Goal: Transaction & Acquisition: Purchase product/service

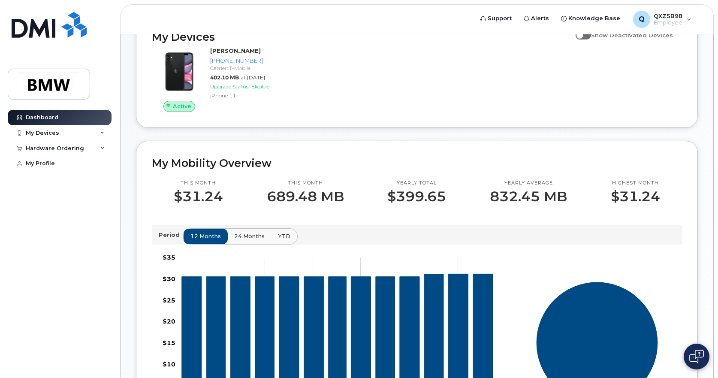
scroll to position [171, 0]
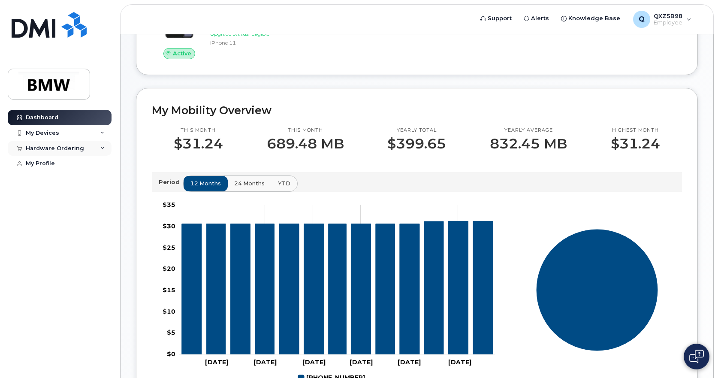
click at [102, 147] on icon at bounding box center [102, 148] width 4 height 4
click at [74, 164] on link "New Order" at bounding box center [67, 164] width 89 height 16
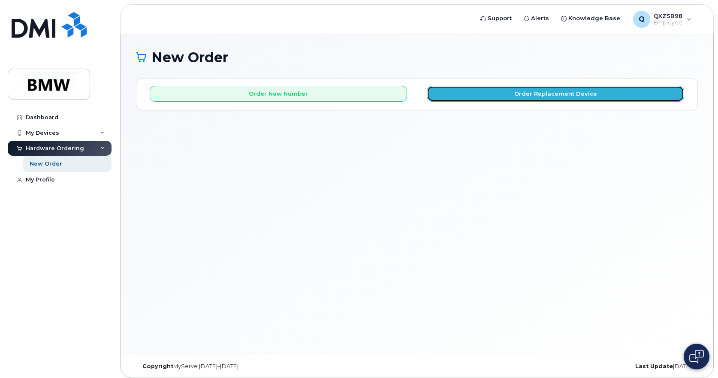
click at [575, 96] on button "Order Replacement Device" at bounding box center [555, 94] width 257 height 16
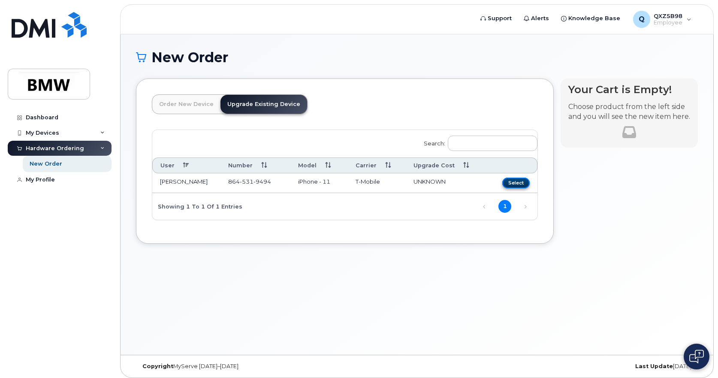
click at [520, 183] on button "Select" at bounding box center [515, 182] width 27 height 11
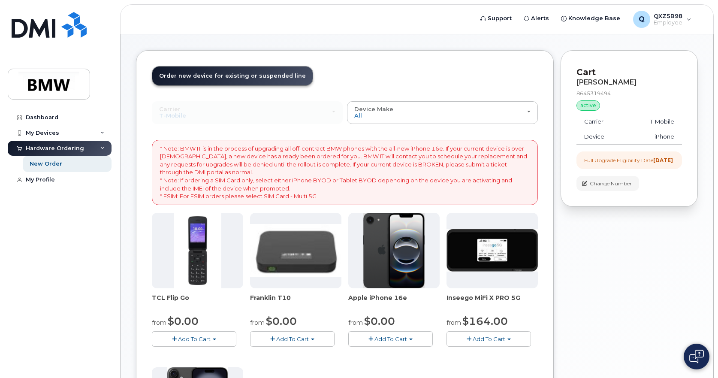
scroll to position [43, 0]
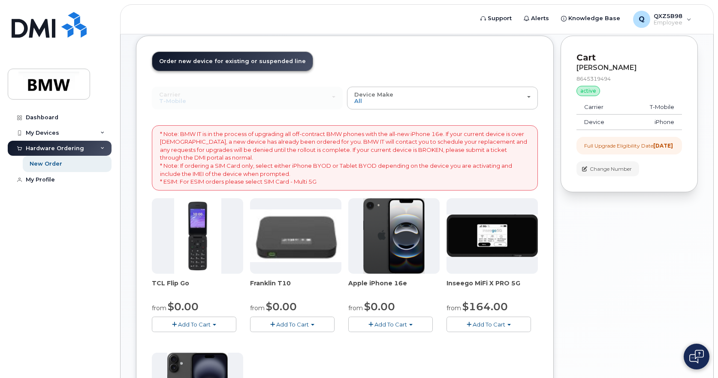
click at [389, 325] on span "Add To Cart" at bounding box center [390, 324] width 33 height 7
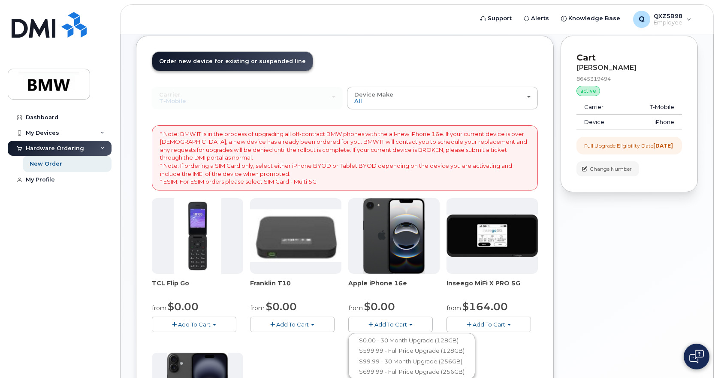
scroll to position [86, 0]
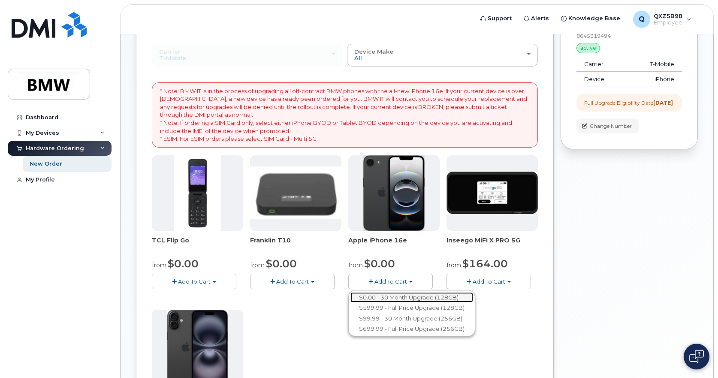
click at [420, 298] on link "$0.00 - 30 Month Upgrade (128GB)" at bounding box center [411, 297] width 123 height 11
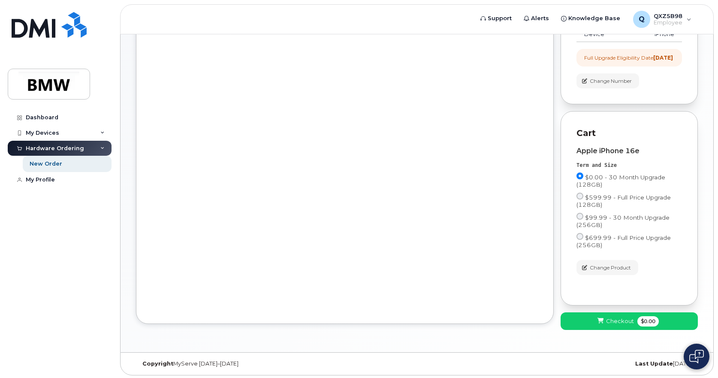
scroll to position [140, 0]
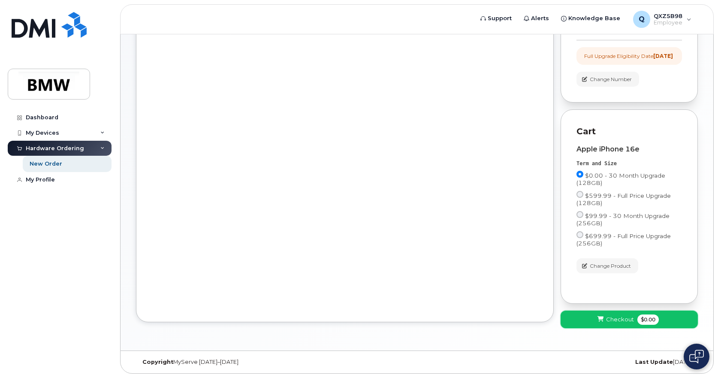
click span "Checkout"
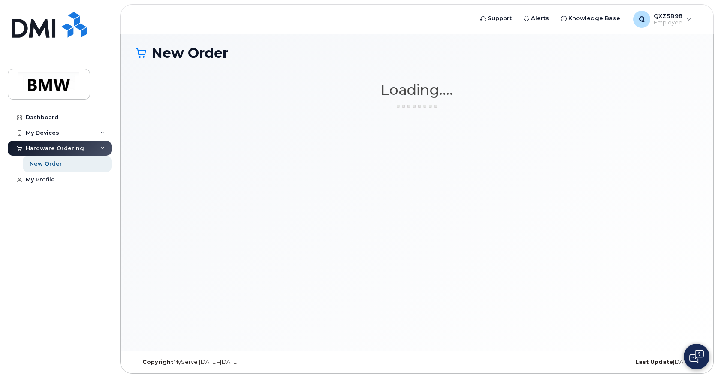
scroll to position [4, 0]
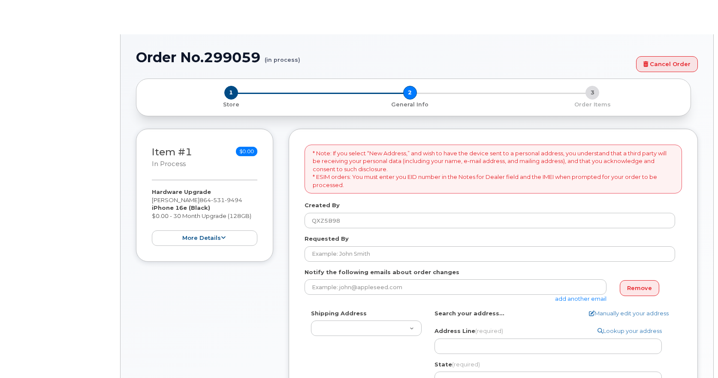
select select
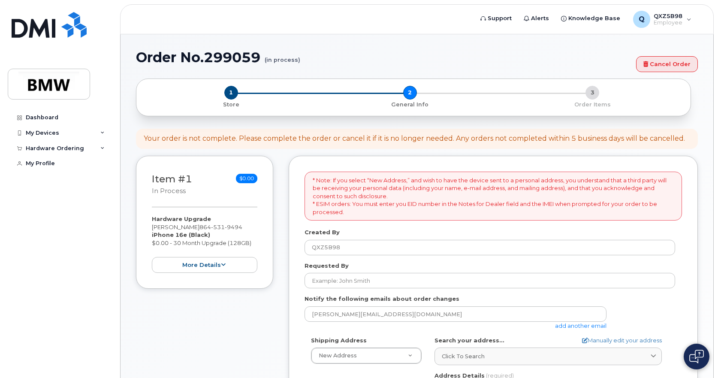
scroll to position [43, 0]
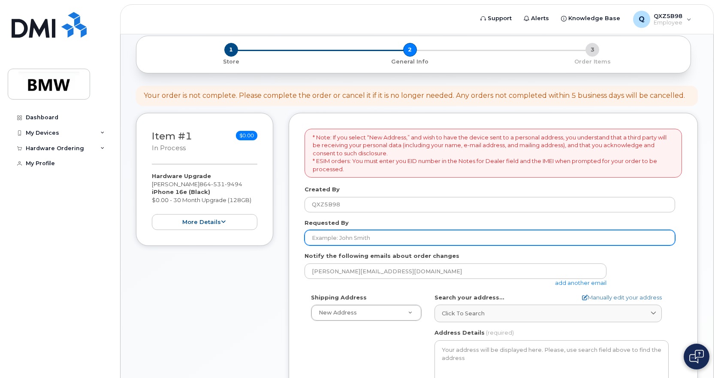
click at [354, 236] on input "Requested By" at bounding box center [489, 237] width 370 height 15
type input "[PERSON_NAME]"
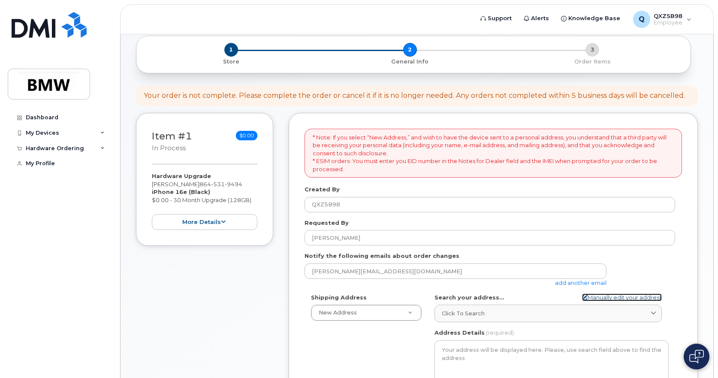
click at [617, 298] on link "Manually edit your address" at bounding box center [622, 297] width 80 height 8
select select
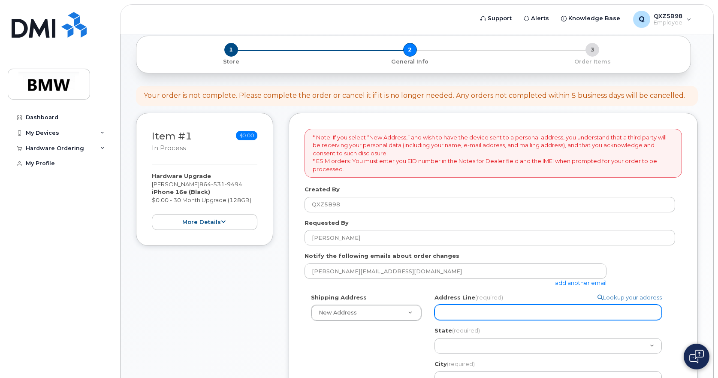
click at [484, 311] on input "Address Line (required)" at bounding box center [547, 311] width 227 height 15
select select
type input "2"
select select
type input "26"
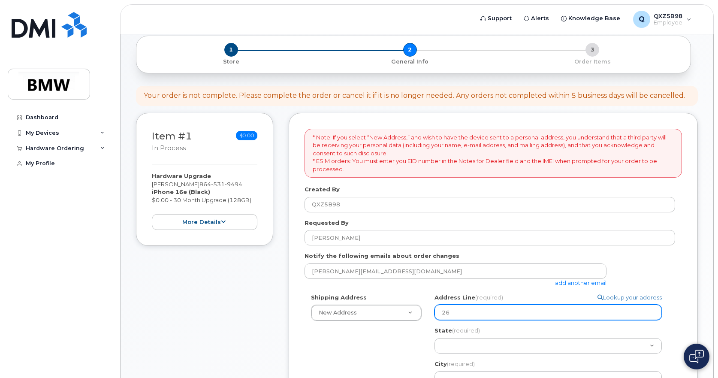
select select
type input "263"
select select
type input "263 J"
select select
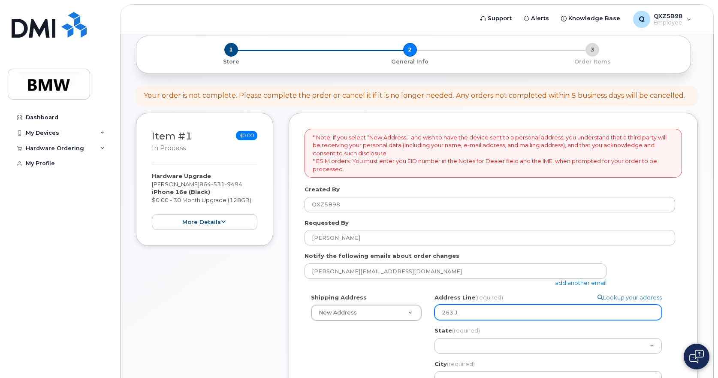
type input "263"
select select
type input "263 H"
select select
type input "263 Hu"
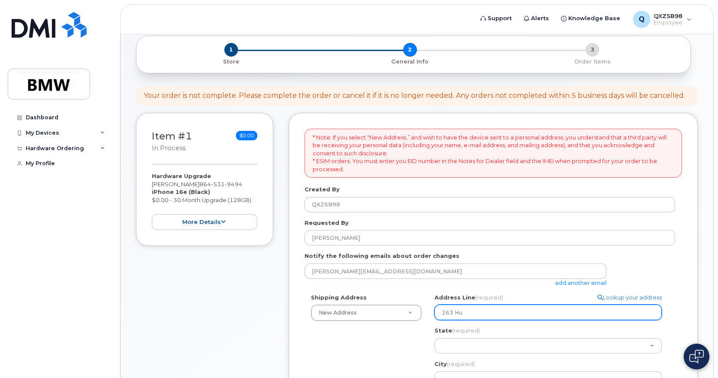
select select
type input "263 Hun"
select select
type input "263 Hunt"
select select
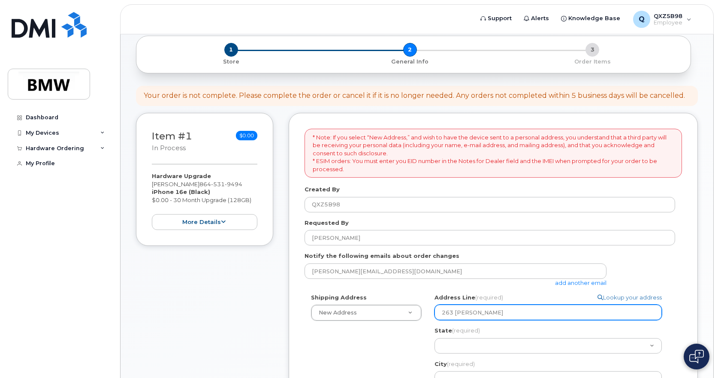
type input "263 Hunte"
select select
type input "263 Hunter"
select select
type input "263 Hunter R"
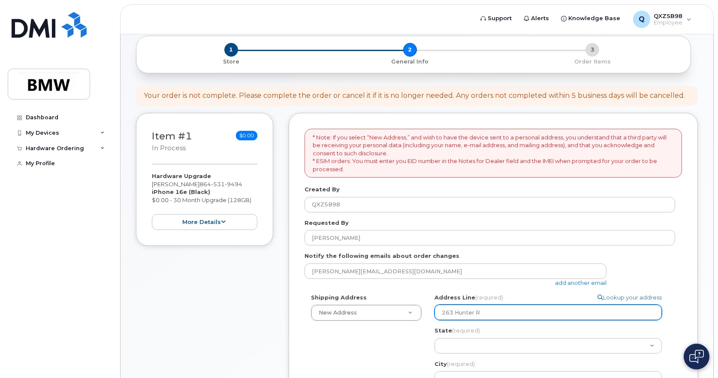
select select
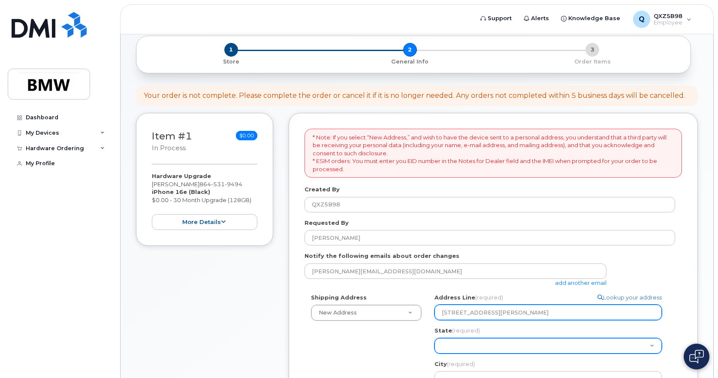
type input "263 Hunter Rd"
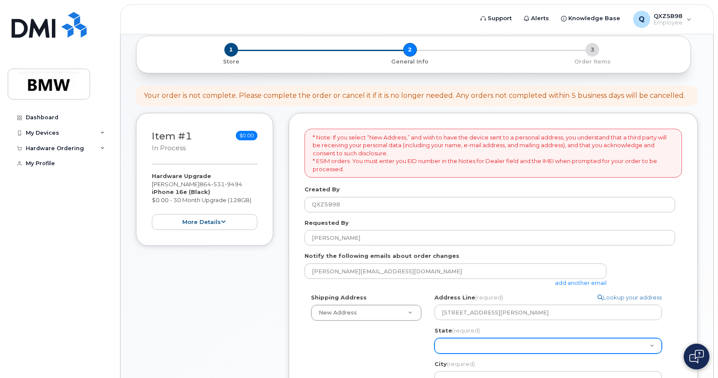
click at [480, 344] on select "Alabama Alaska American Samoa Arizona Arkansas California Colorado Connecticut …" at bounding box center [547, 345] width 227 height 15
select select "SC"
click at [434, 338] on select "Alabama Alaska American Samoa Arizona Arkansas California Colorado Connecticut …" at bounding box center [547, 345] width 227 height 15
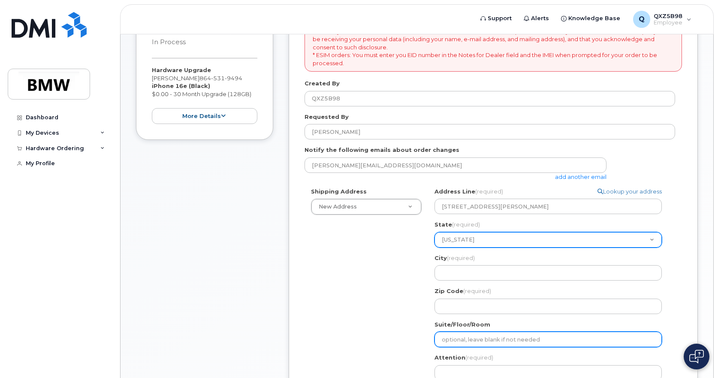
scroll to position [171, 0]
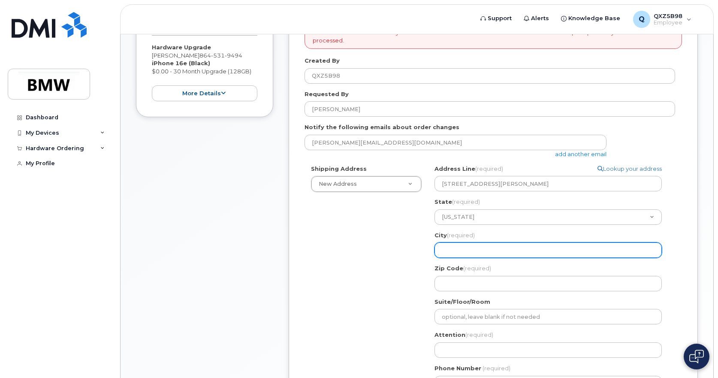
click at [452, 250] on input "City (required)" at bounding box center [547, 249] width 227 height 15
select select
type input "W"
select select
type input "Wh"
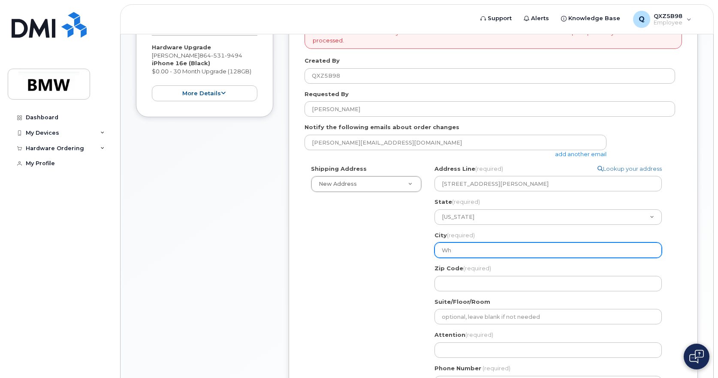
select select
type input "Whi"
select select
type input "Whit"
select select
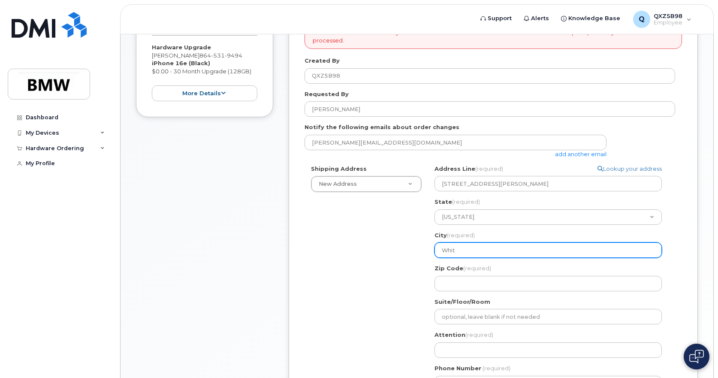
type input "Whitm"
select select
type input "Whitmi"
select select
type input "Whitmir"
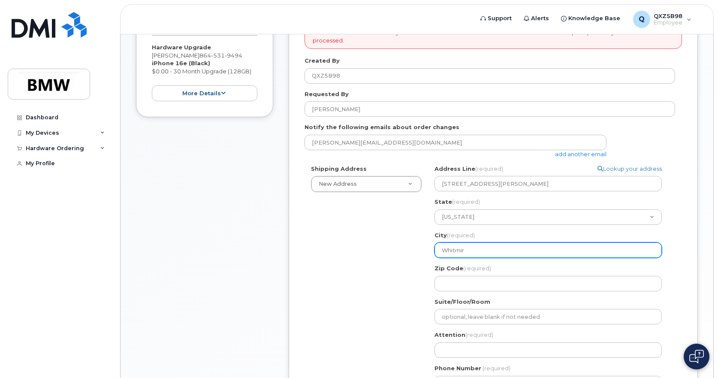
select select
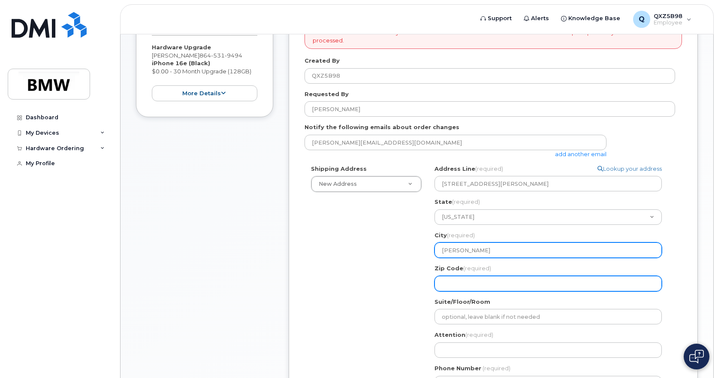
type input "Whitmire"
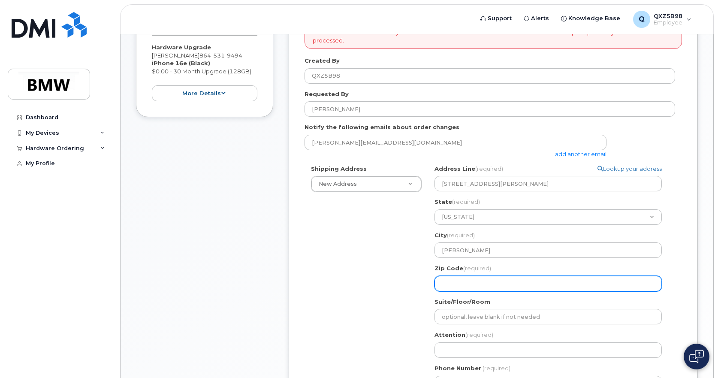
click at [455, 284] on input "Zip Code (required)" at bounding box center [547, 283] width 227 height 15
select select
type input "2"
select select
type input "29"
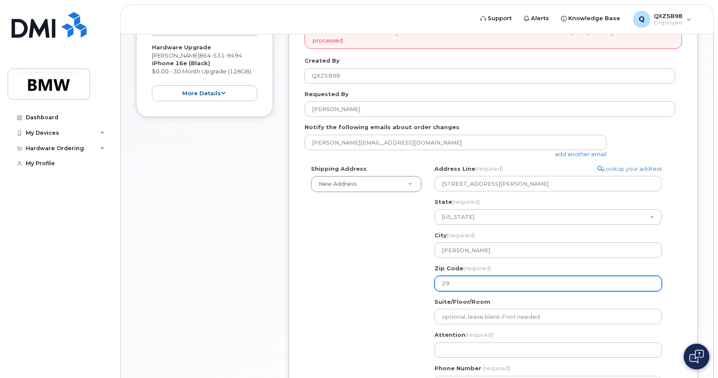
select select
type input "291"
select select
type input "2917"
select select
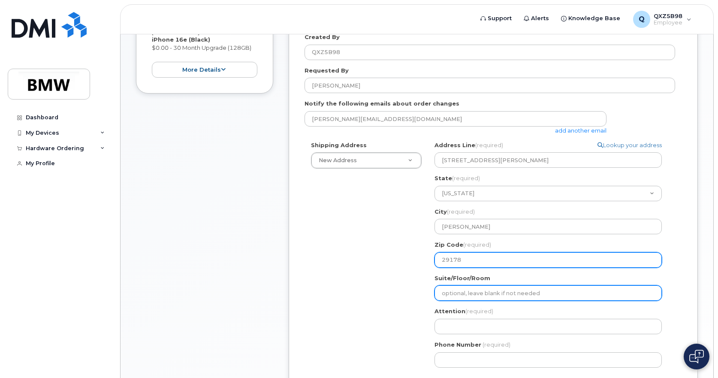
scroll to position [214, 0]
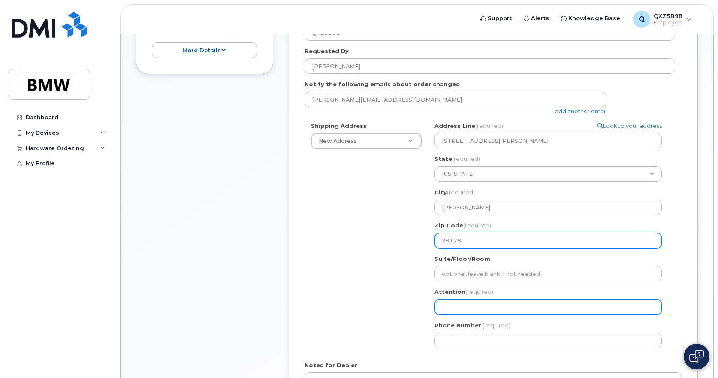
type input "29178"
click at [490, 310] on input "Attention (required)" at bounding box center [547, 306] width 227 height 15
select select
type input "A"
select select
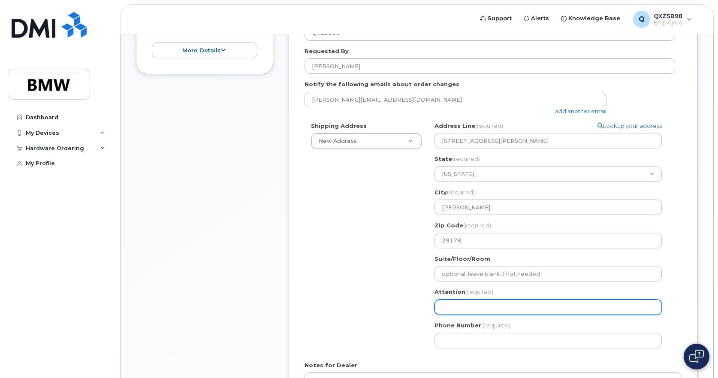
select select
type input "S"
select select
type input "Sa"
select select
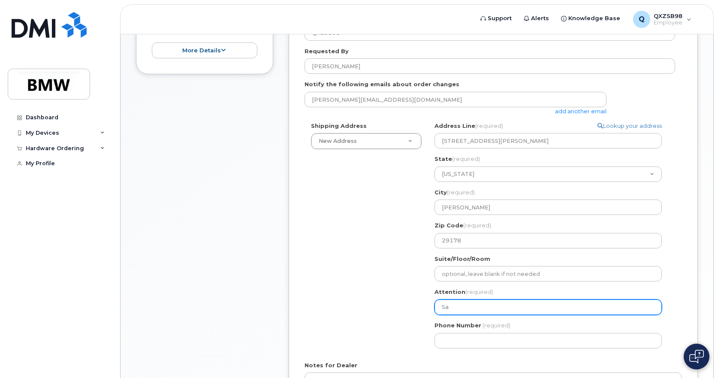
type input "San"
select select
type input "Sand"
select select
type input "Sandr"
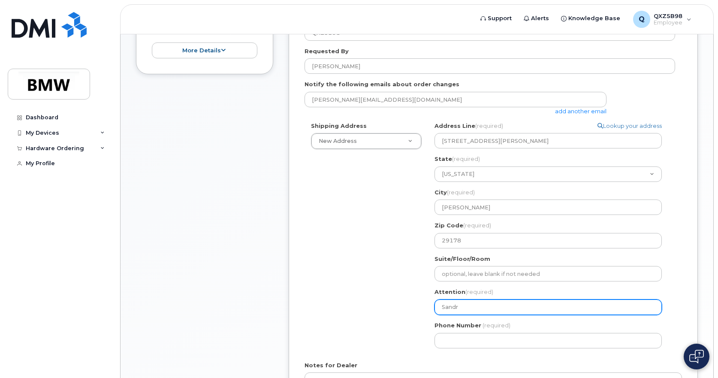
select select
type input "Sandra"
select select
type input "Sandra W"
select select
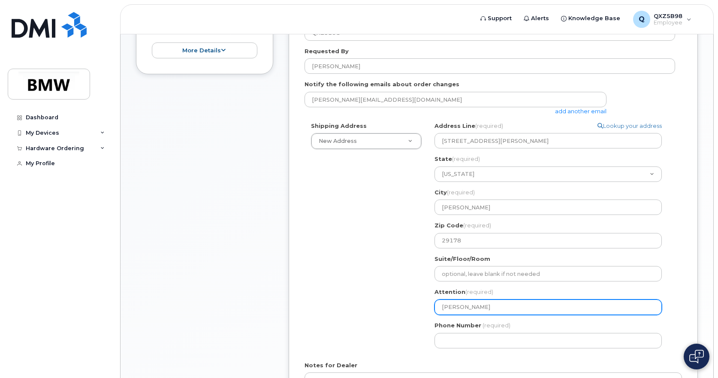
type input "Sandra Wo"
select select
type input "Sandra Wor"
select select
type input "Sandra Wort"
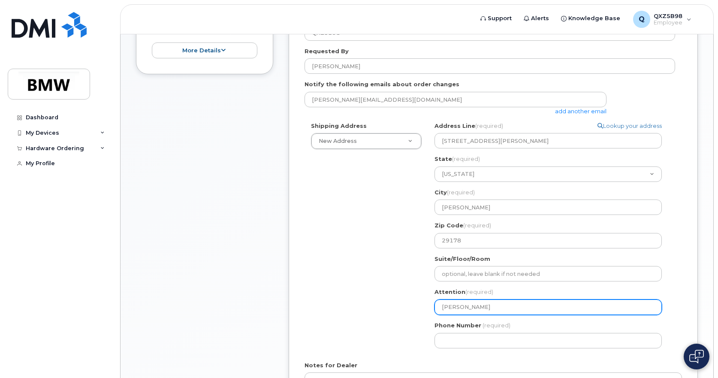
select select
type input "Sandra Worth"
select select
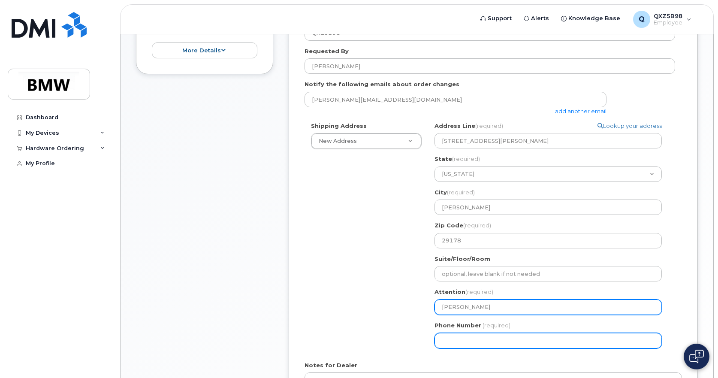
type input "[PERSON_NAME]"
click at [478, 340] on input "Phone Number" at bounding box center [547, 340] width 227 height 15
type input "864"
drag, startPoint x: 466, startPoint y: 340, endPoint x: 489, endPoint y: 338, distance: 22.8
click at [468, 340] on input "Phone Number" at bounding box center [547, 340] width 227 height 15
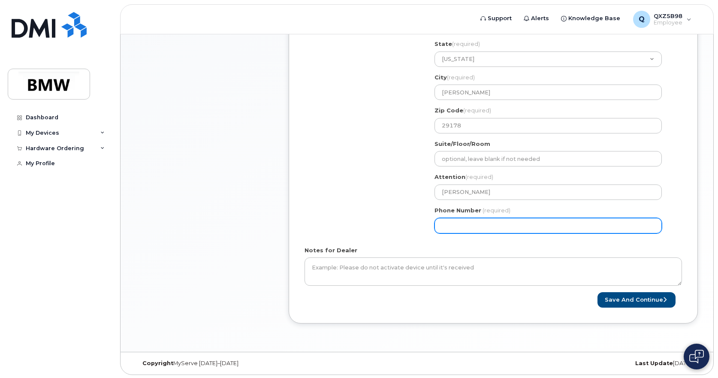
scroll to position [331, 0]
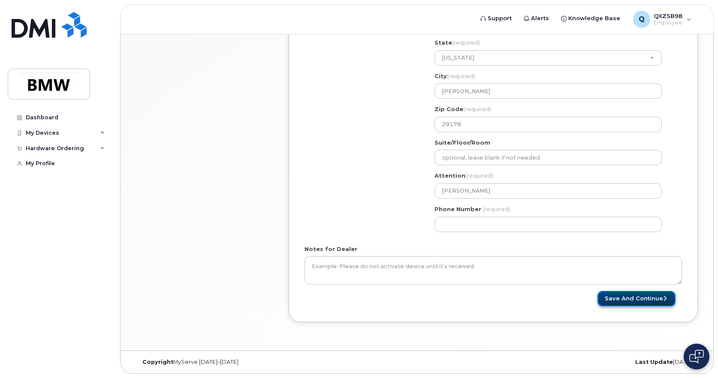
click at [626, 297] on button "Save and Continue" at bounding box center [636, 299] width 78 height 16
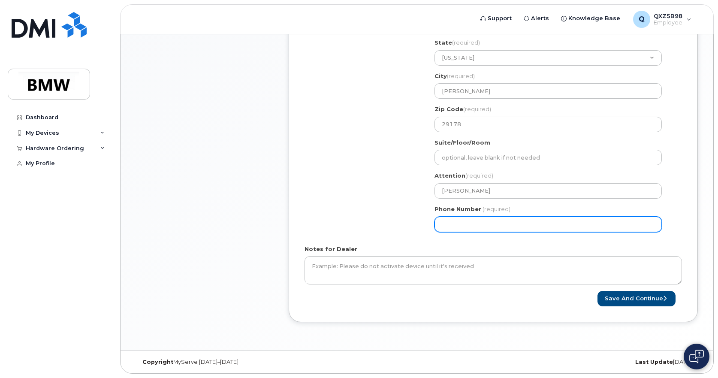
click at [454, 221] on input "Phone Number" at bounding box center [547, 223] width 227 height 15
click at [466, 223] on input "Phone Number" at bounding box center [547, 223] width 227 height 15
select select
type input "8645319494"
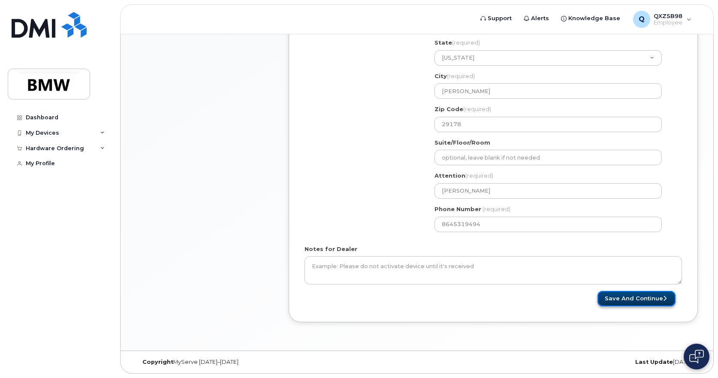
click at [631, 295] on button "Save and Continue" at bounding box center [636, 299] width 78 height 16
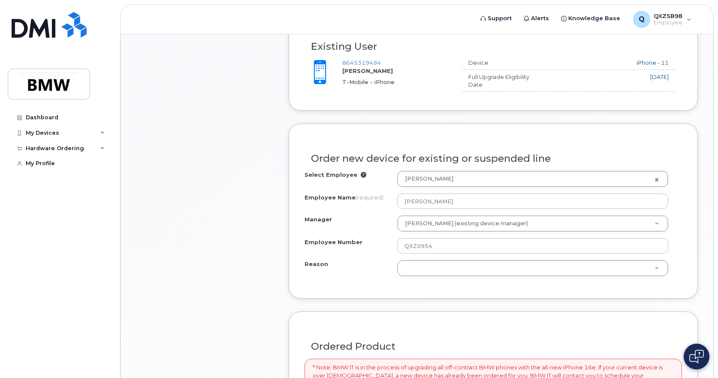
scroll to position [300, 0]
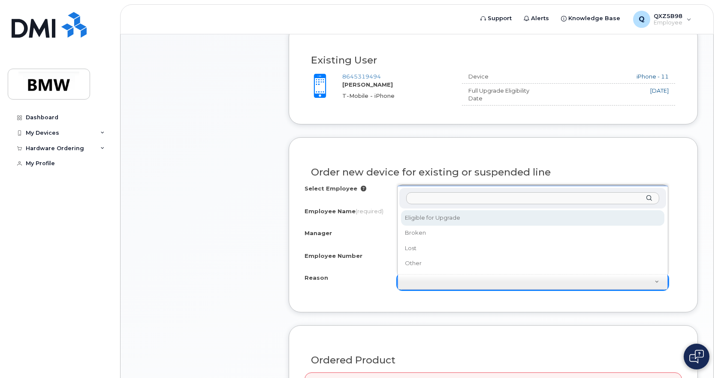
select select "eligible_for_upgrade"
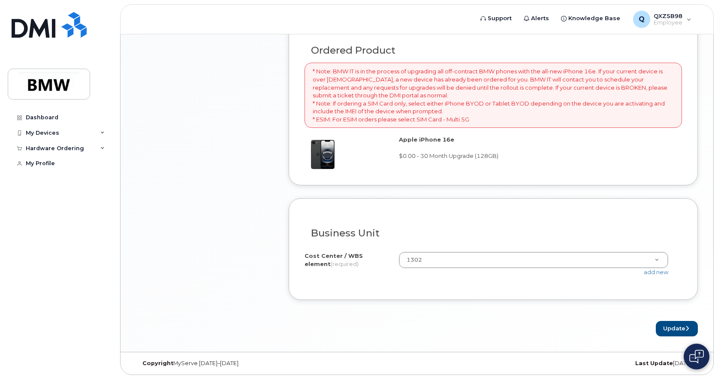
scroll to position [611, 0]
click button "Update"
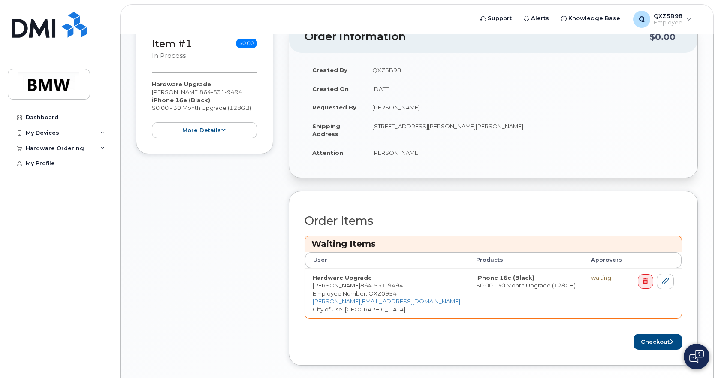
scroll to position [215, 0]
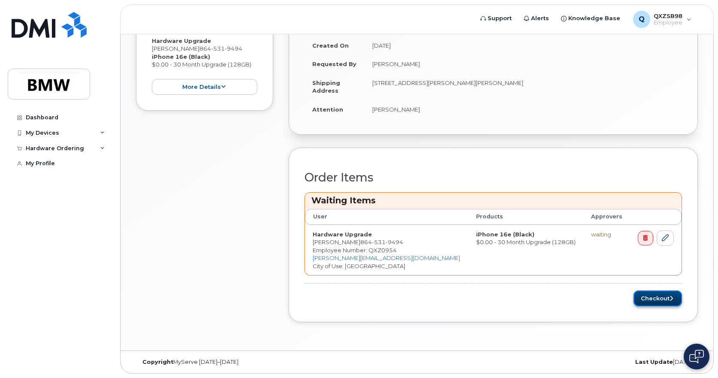
click at [659, 297] on button "Checkout" at bounding box center [657, 298] width 48 height 16
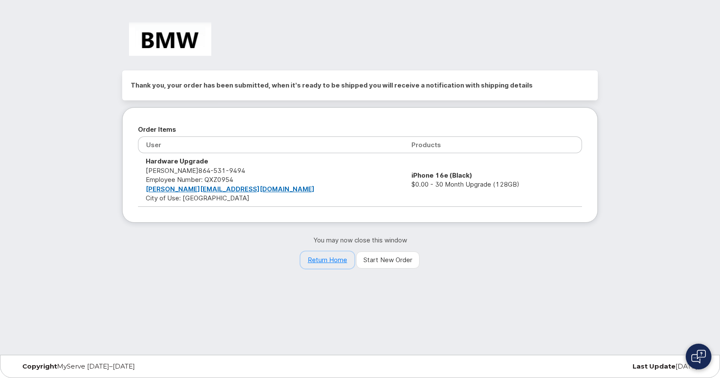
click at [326, 257] on link "Return Home" at bounding box center [328, 259] width 54 height 17
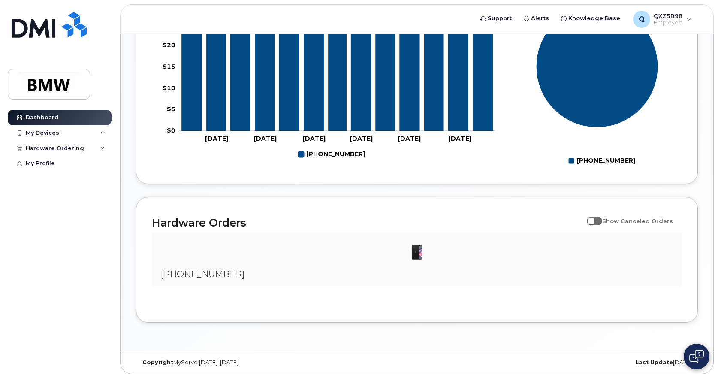
scroll to position [403, 0]
click at [104, 131] on icon at bounding box center [102, 133] width 4 height 4
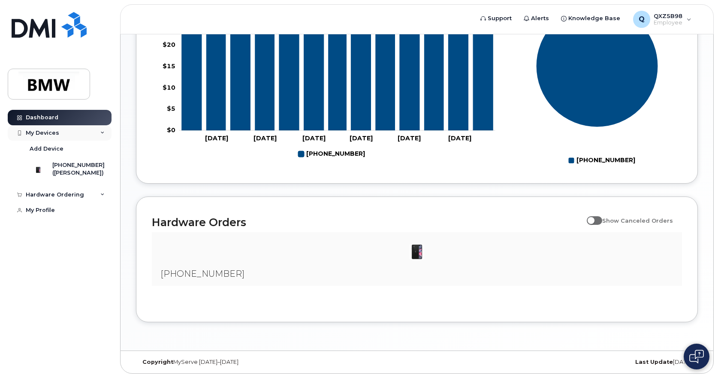
click at [104, 131] on icon at bounding box center [102, 133] width 4 height 4
click at [101, 146] on icon at bounding box center [102, 148] width 4 height 4
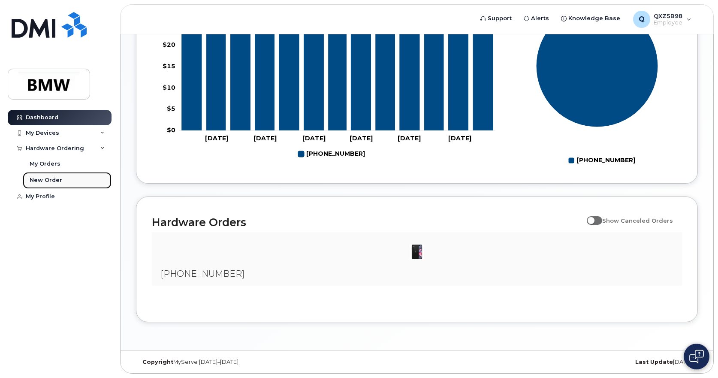
click at [56, 180] on div "New Order" at bounding box center [46, 180] width 33 height 8
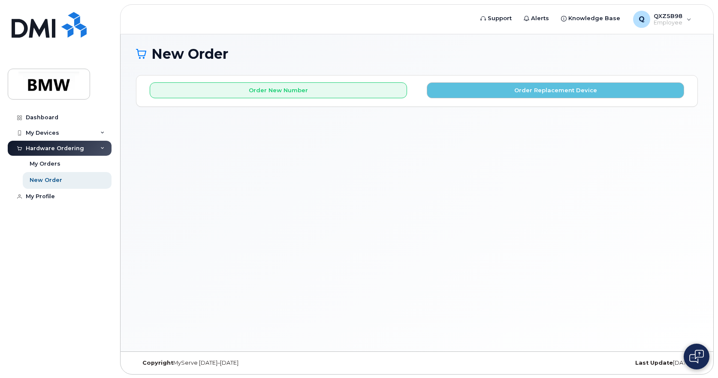
scroll to position [4, 0]
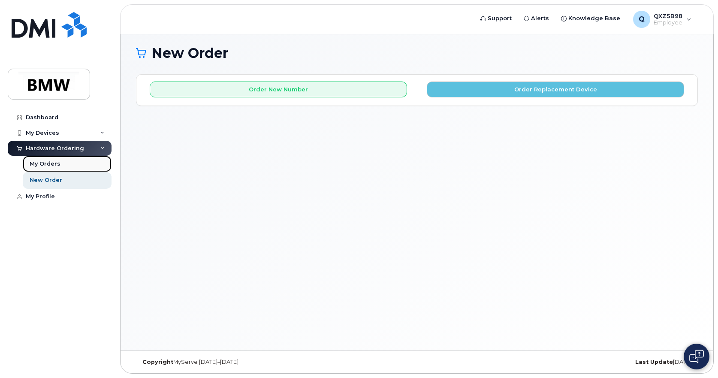
click at [46, 165] on div "My Orders" at bounding box center [45, 164] width 31 height 8
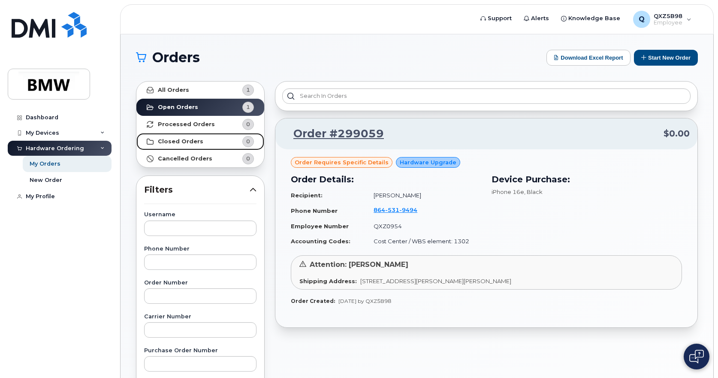
click at [160, 141] on strong "Closed Orders" at bounding box center [180, 141] width 45 height 7
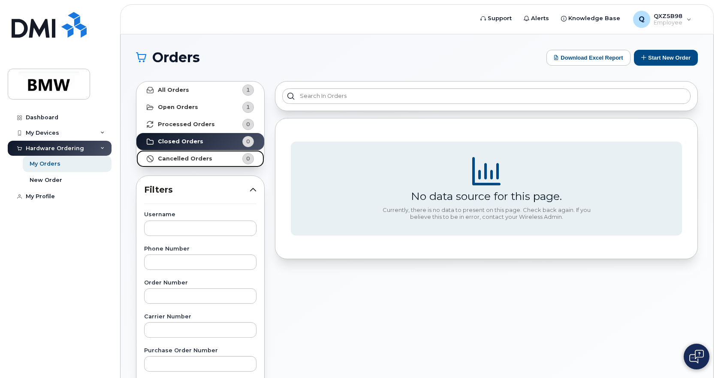
click at [164, 158] on strong "Cancelled Orders" at bounding box center [185, 158] width 54 height 7
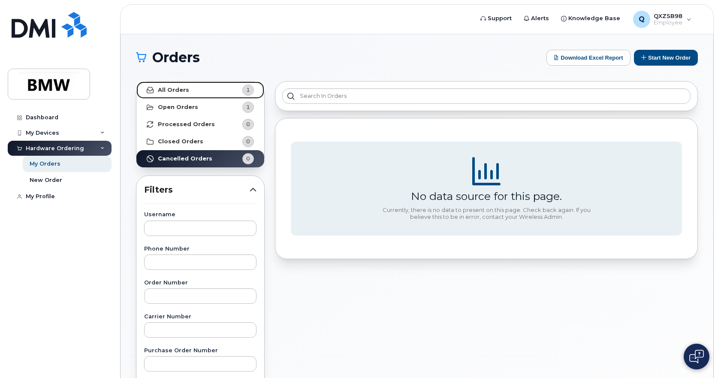
click at [182, 90] on strong "All Orders" at bounding box center [173, 90] width 31 height 7
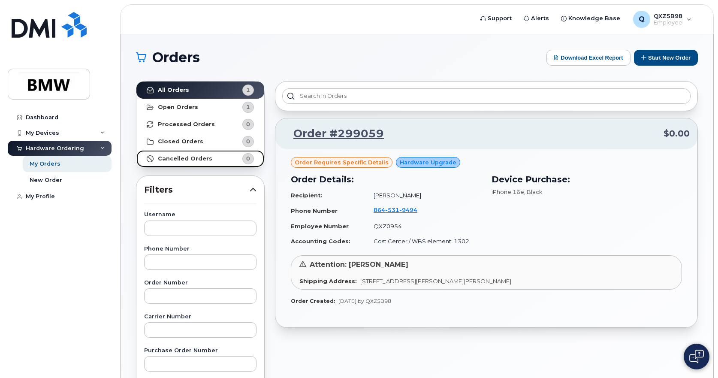
click at [175, 163] on link "Cancelled Orders 0" at bounding box center [200, 158] width 128 height 17
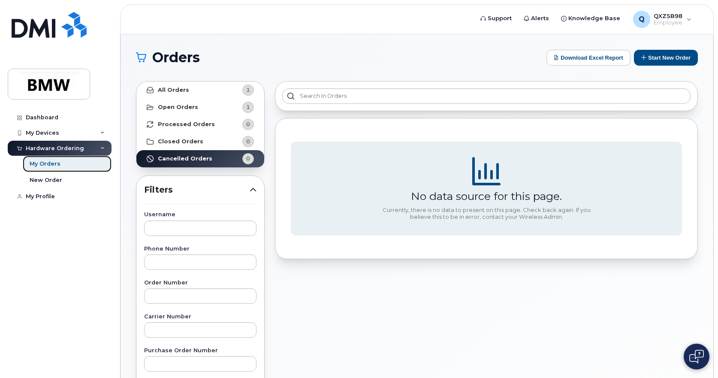
click at [54, 165] on div "My Orders" at bounding box center [45, 164] width 31 height 8
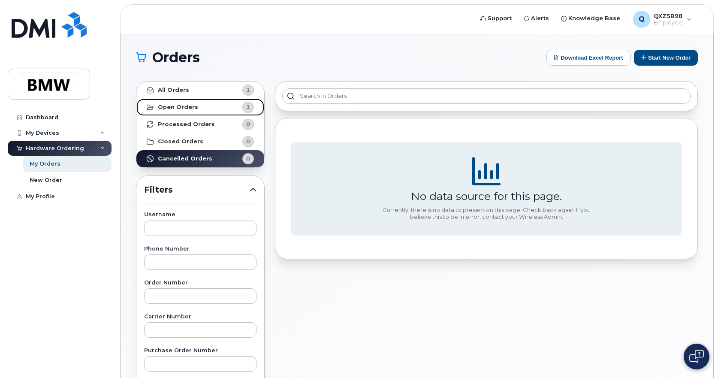
click at [190, 107] on strong "Open Orders" at bounding box center [178, 107] width 40 height 7
